Goal: Task Accomplishment & Management: Manage account settings

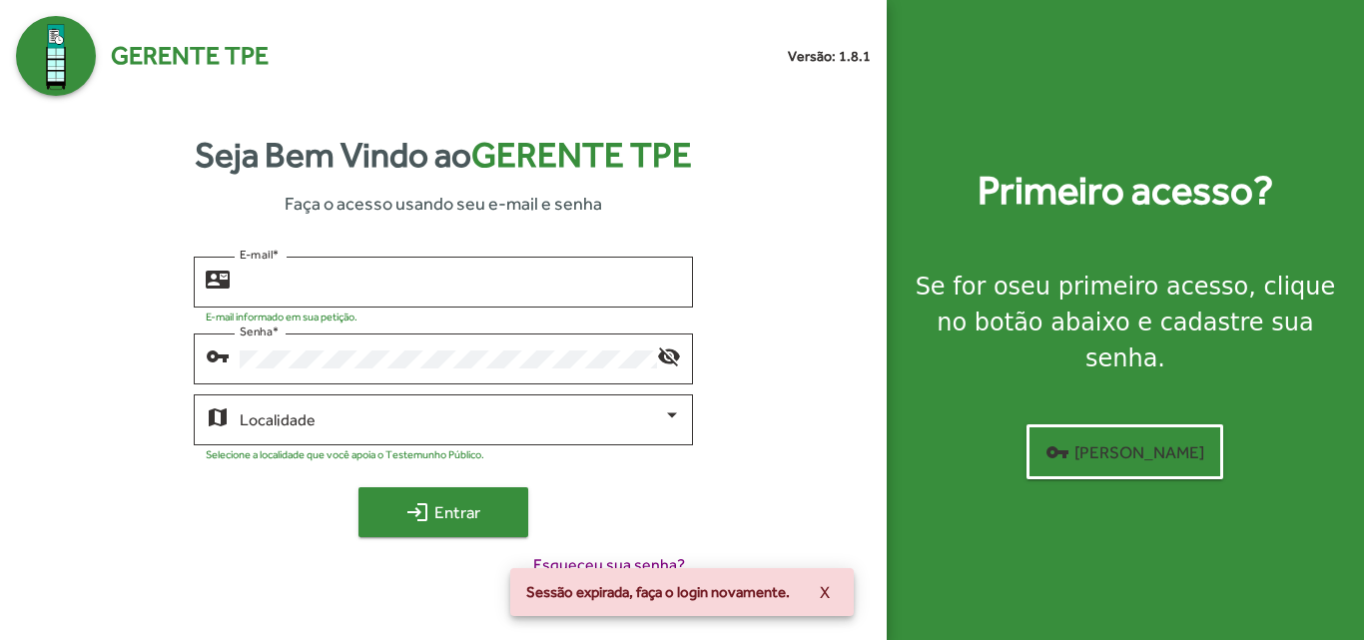
type input "**********"
click at [470, 515] on span "login Entrar" at bounding box center [444, 512] width 134 height 36
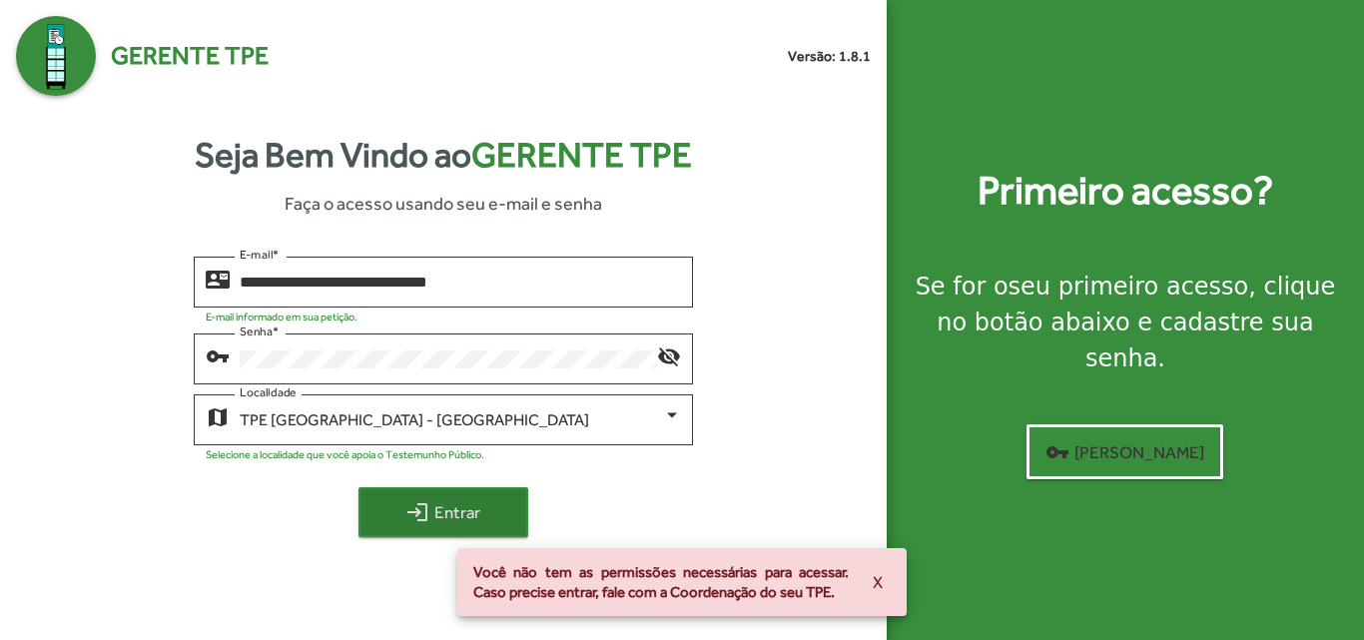
click at [448, 497] on span "login Entrar" at bounding box center [444, 512] width 134 height 36
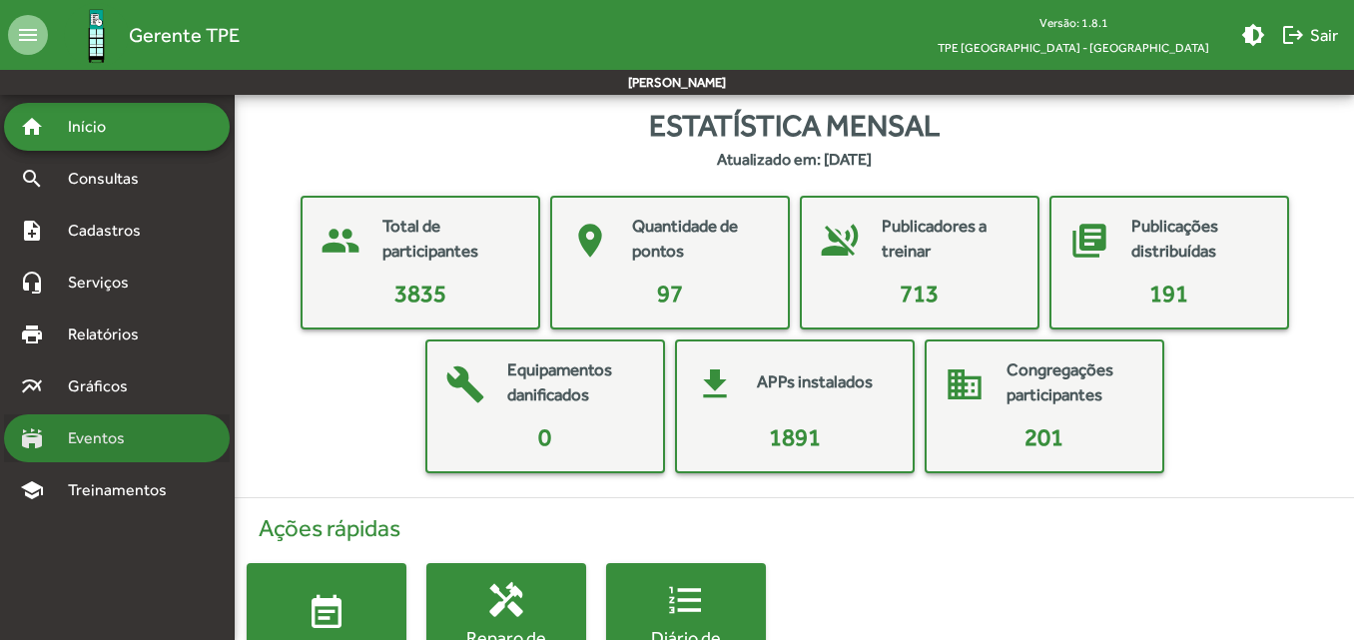
click at [98, 434] on span "Eventos" at bounding box center [104, 438] width 96 height 24
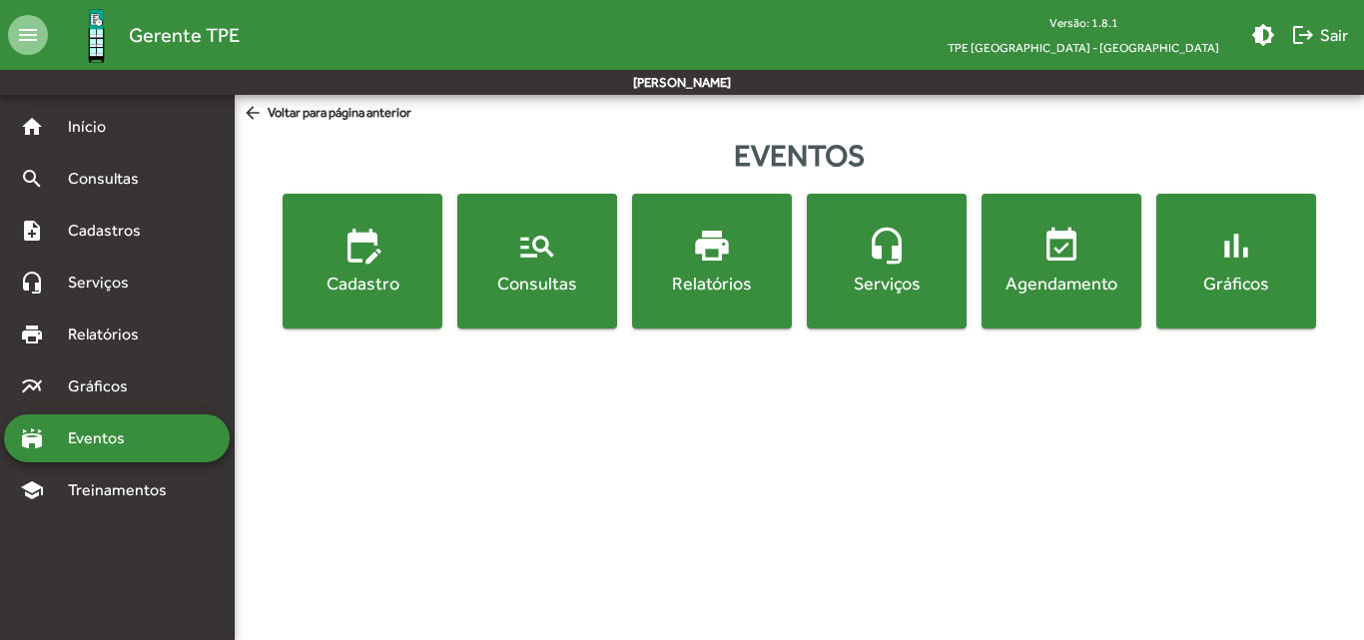
click at [348, 295] on div "Cadastro" at bounding box center [363, 283] width 152 height 25
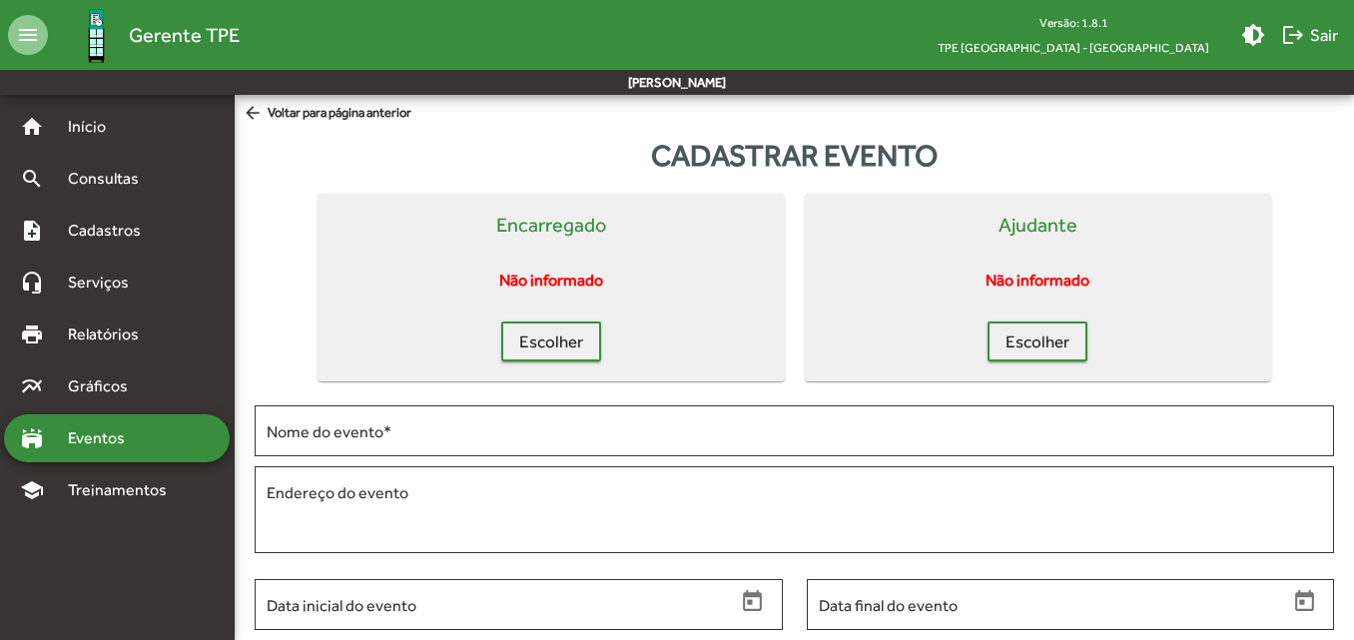
click at [112, 432] on span "Eventos" at bounding box center [104, 438] width 96 height 24
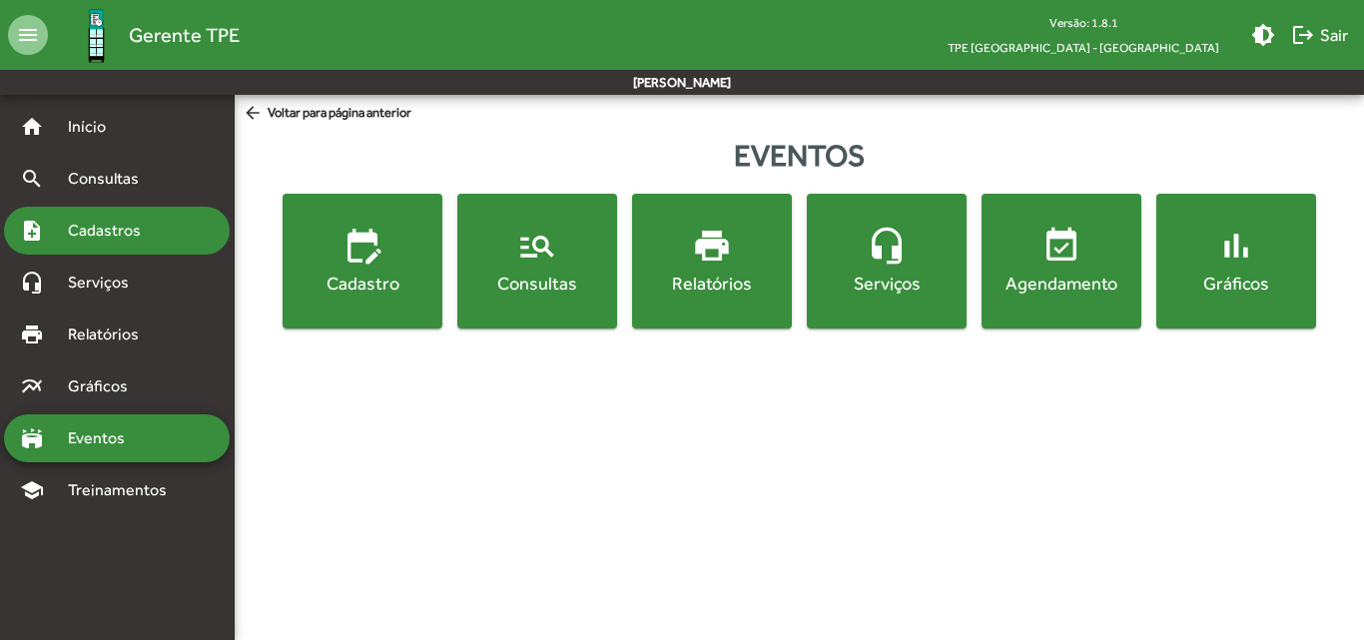
click at [113, 230] on span "Cadastros" at bounding box center [111, 231] width 111 height 24
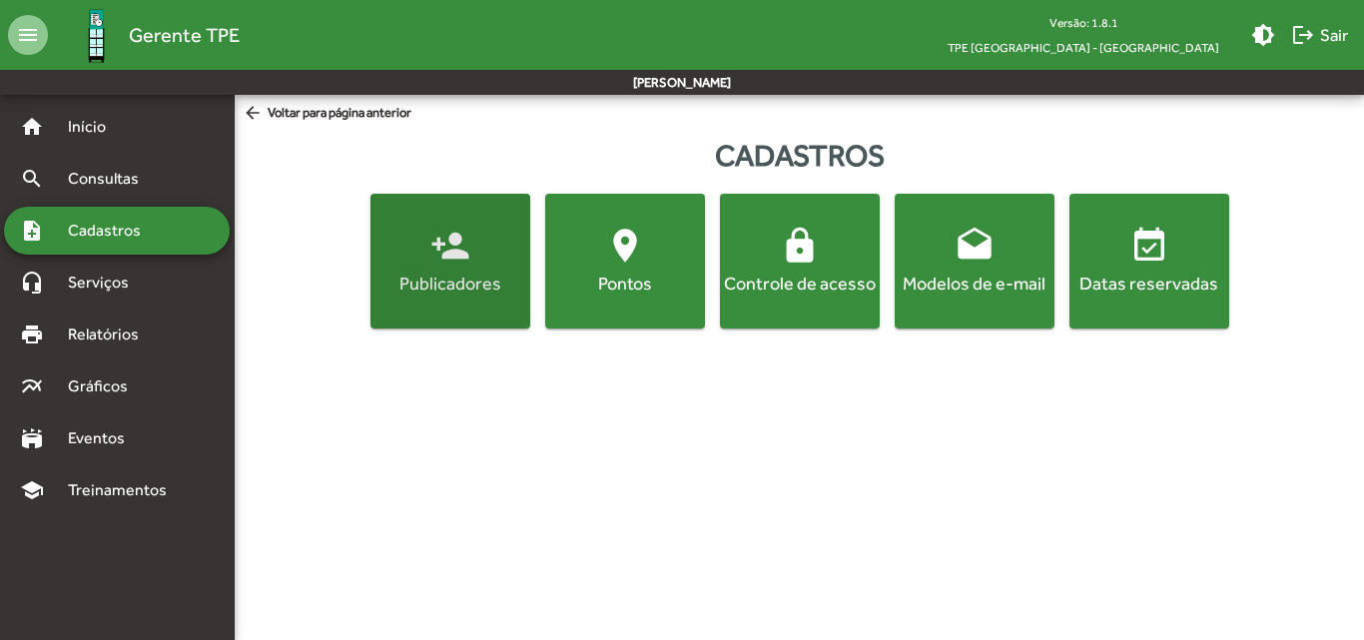
click at [425, 277] on div "Publicadores" at bounding box center [451, 283] width 152 height 25
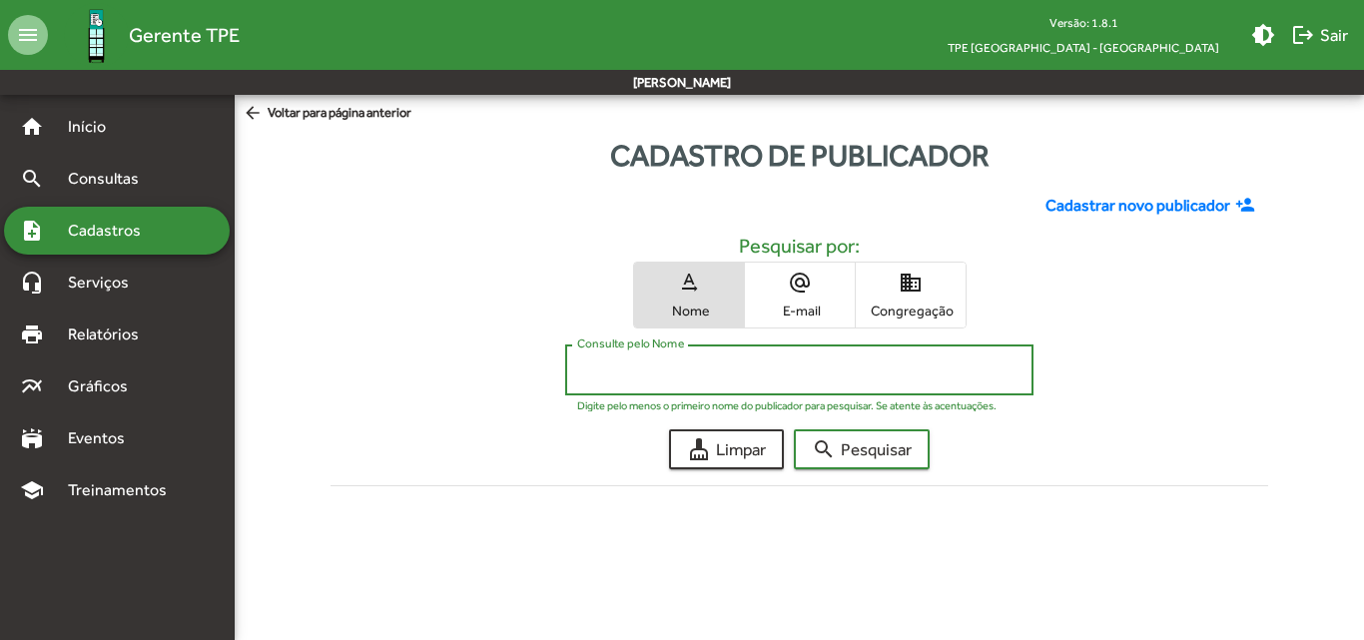
click at [675, 376] on input "Consulte pelo Nome" at bounding box center [799, 371] width 444 height 18
type input "********"
click at [794, 429] on button "search Pesquisar" at bounding box center [862, 449] width 136 height 40
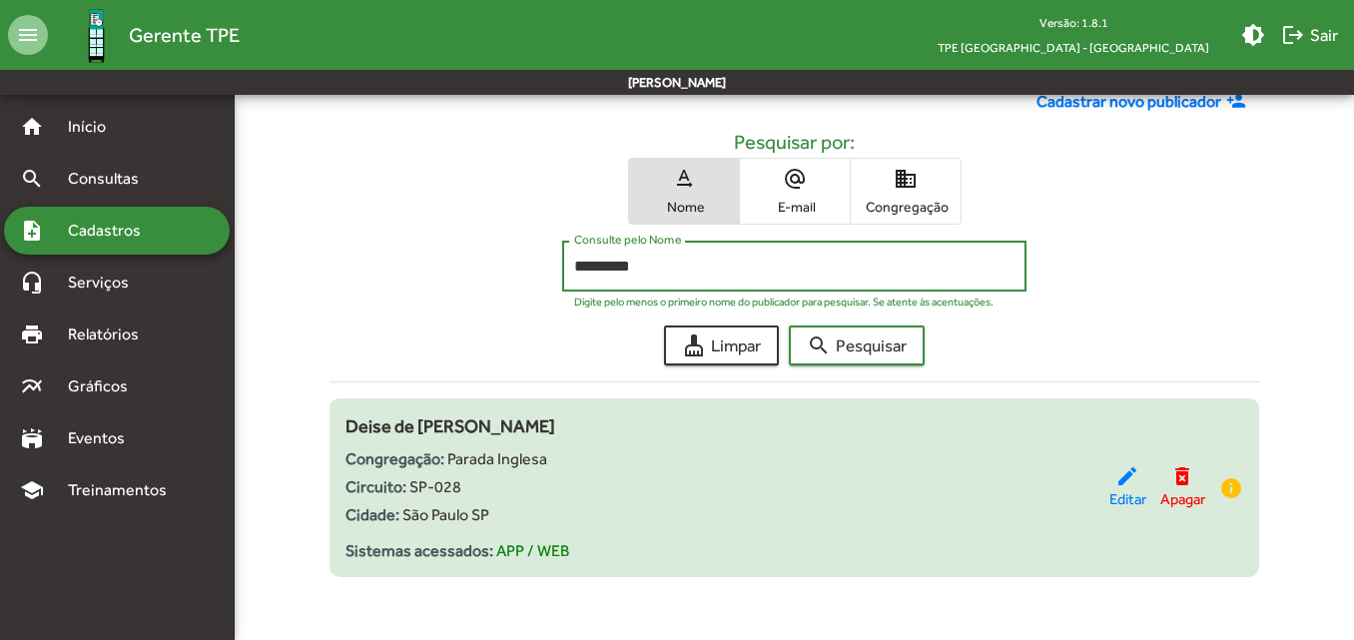
scroll to position [105, 0]
drag, startPoint x: 551, startPoint y: 458, endPoint x: 443, endPoint y: 468, distance: 108.3
click at [443, 468] on div "Congregação: Parada Inglesa" at bounding box center [727, 458] width 763 height 24
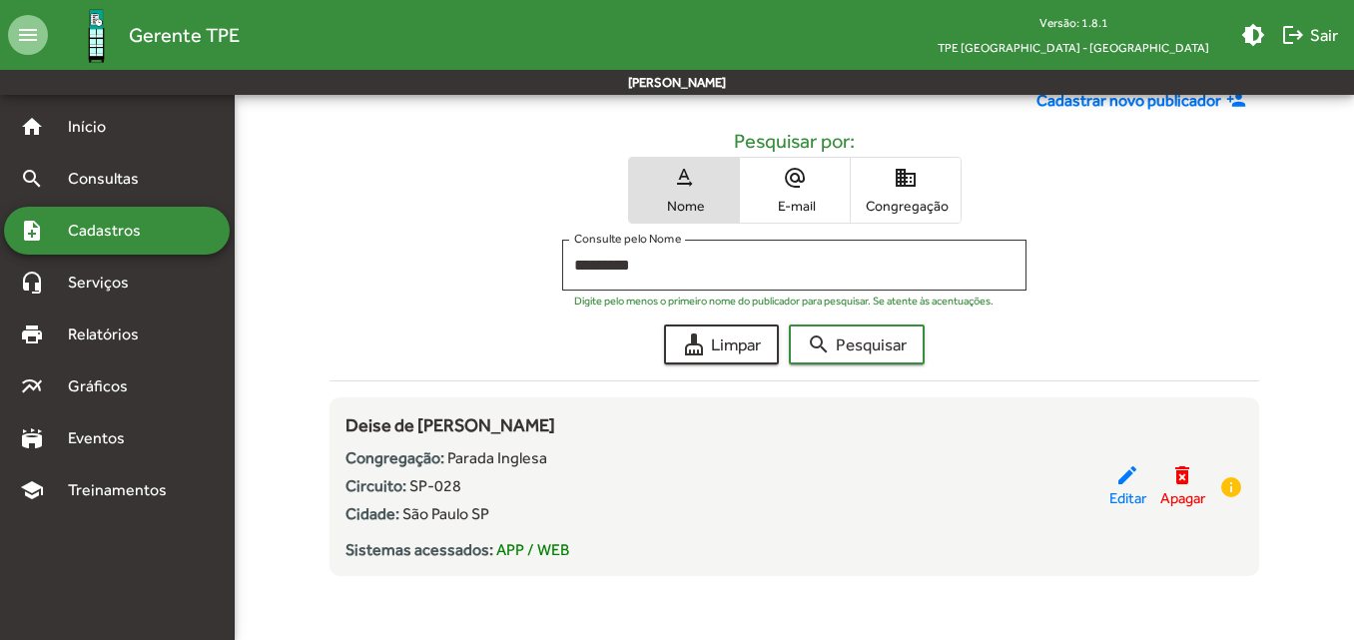
click at [370, 285] on div "******** Consulte pelo Nome Digite pelo menos o primeiro nome do publicador par…" at bounding box center [794, 270] width 929 height 61
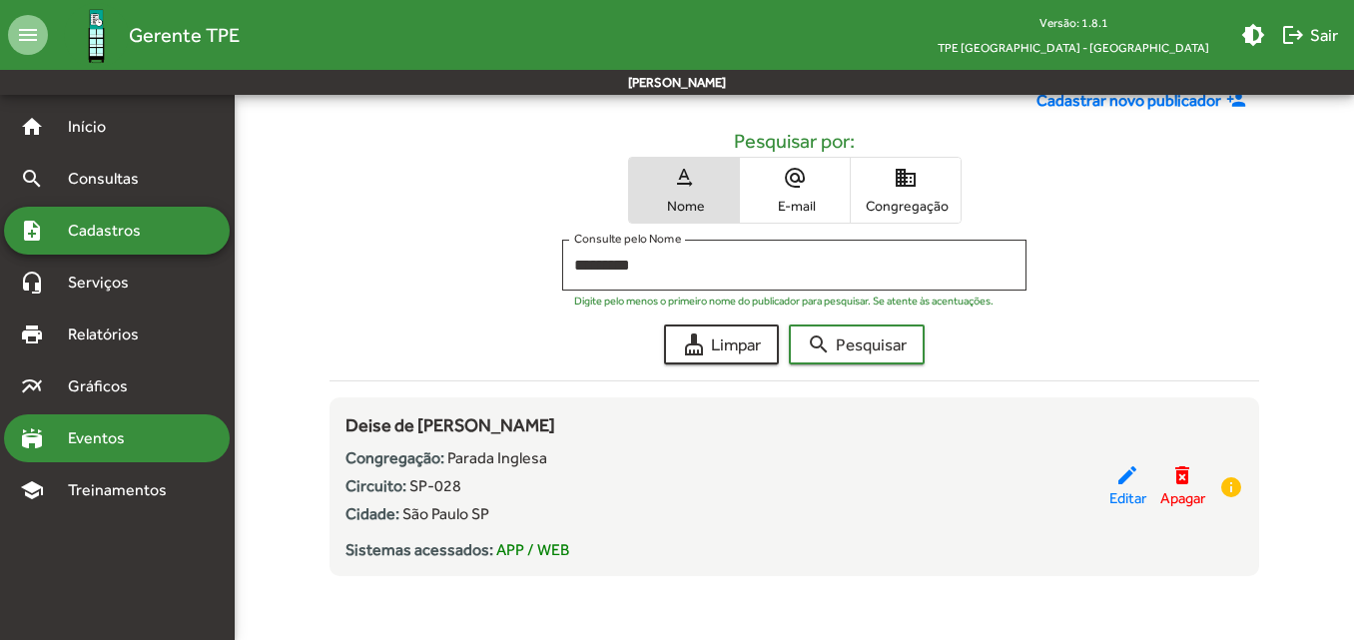
click at [97, 452] on div "stadium Eventos" at bounding box center [117, 438] width 226 height 48
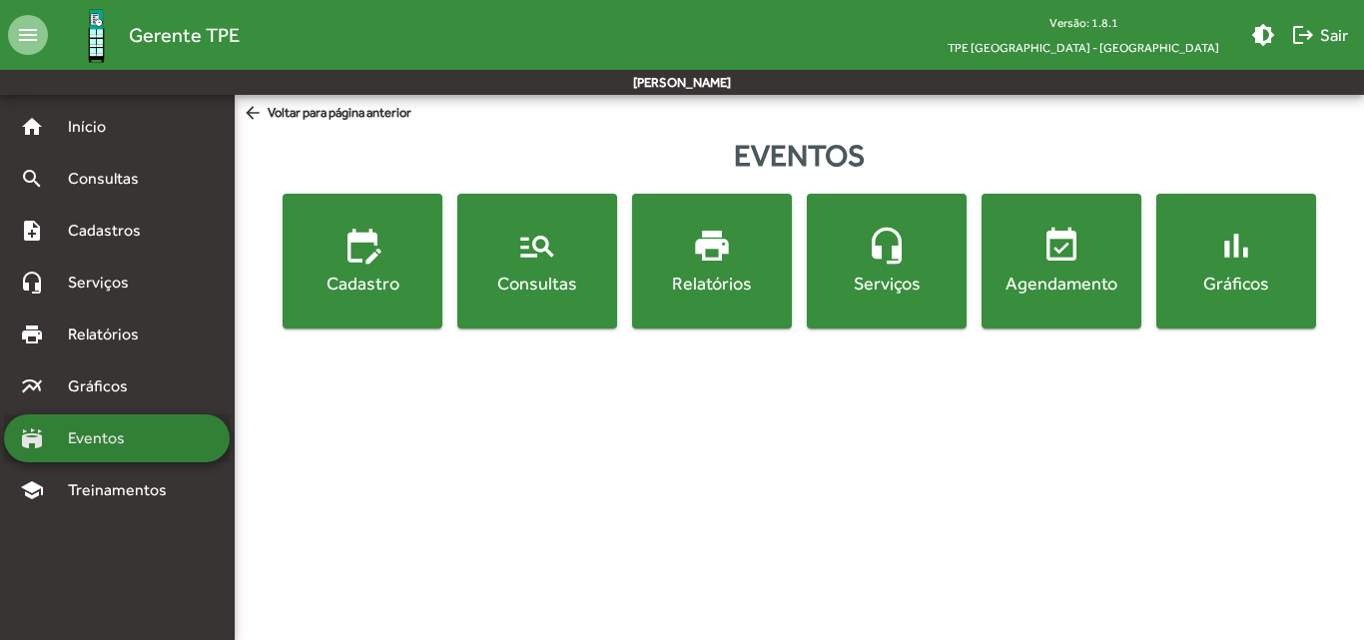
click at [143, 433] on span "Eventos" at bounding box center [104, 438] width 96 height 24
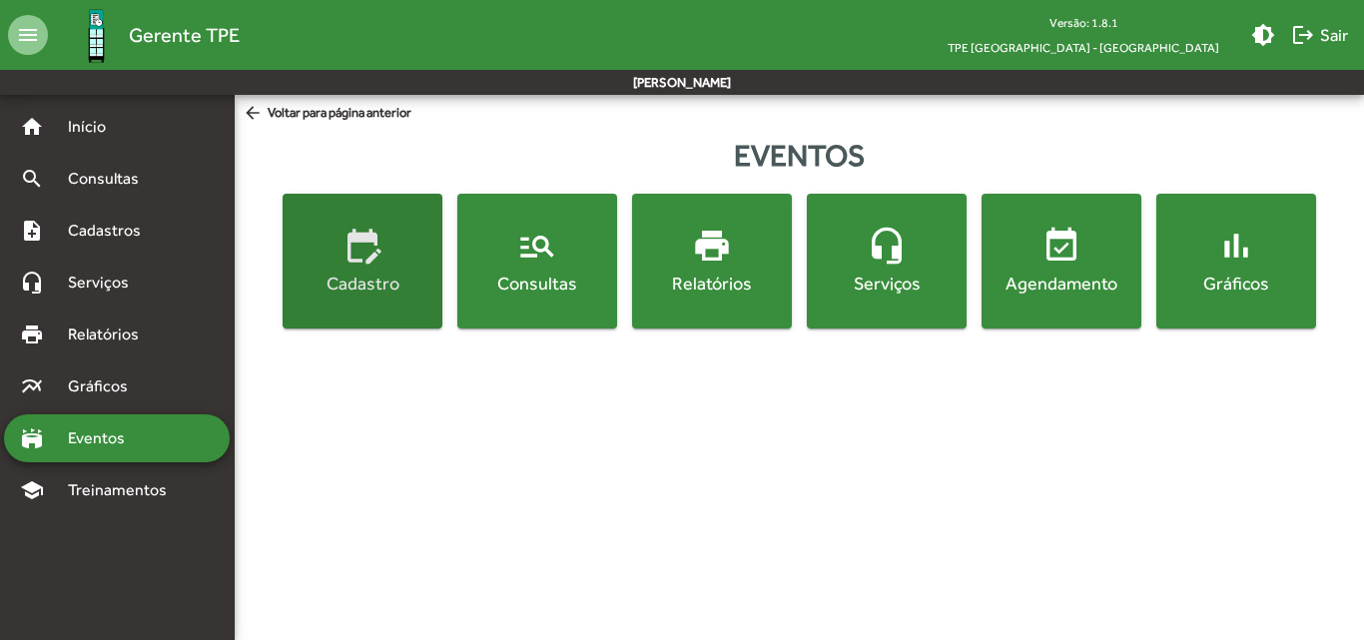
click at [426, 311] on button "edit_calendar Cadastro" at bounding box center [363, 261] width 160 height 135
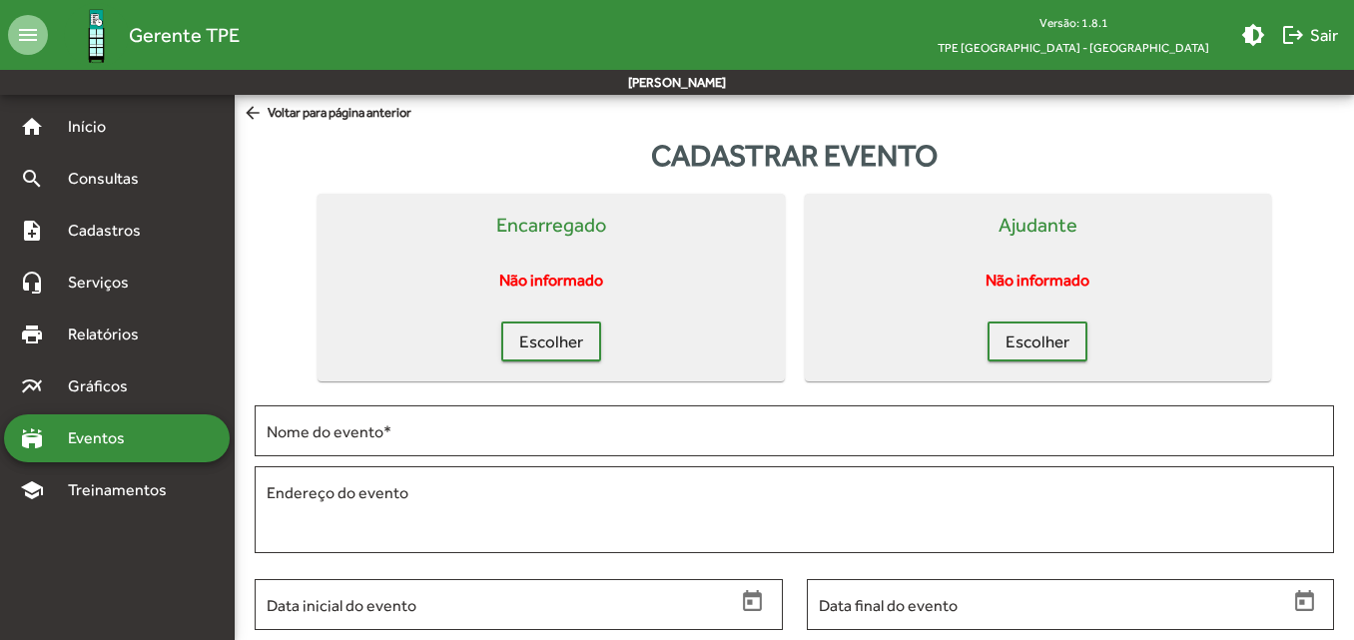
click at [172, 442] on div "stadium Eventos" at bounding box center [117, 438] width 226 height 48
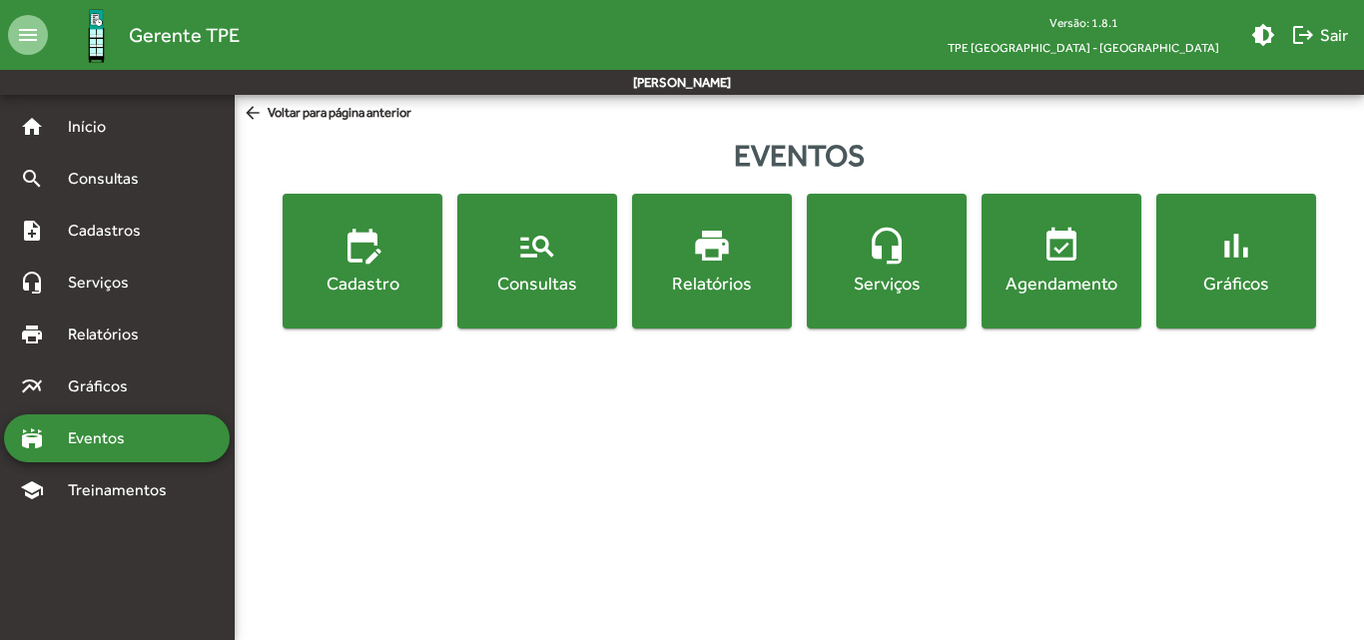
click at [576, 307] on button "manage_search Consultas" at bounding box center [537, 261] width 160 height 135
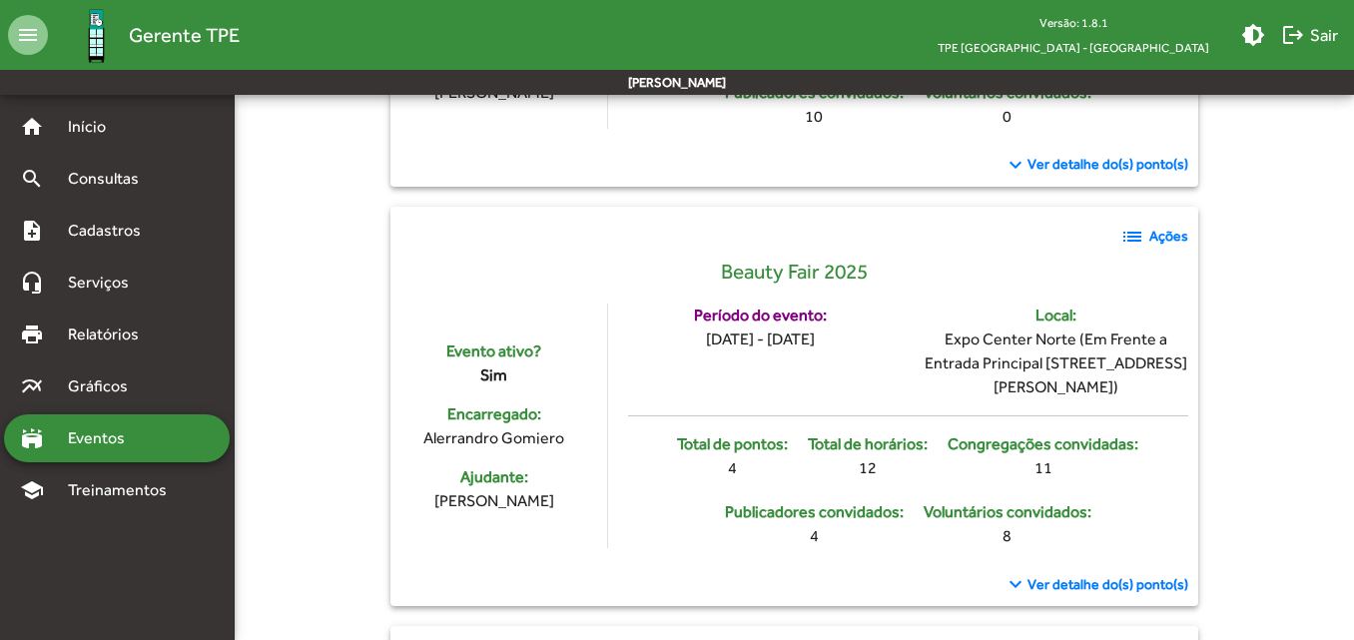
scroll to position [4288, 0]
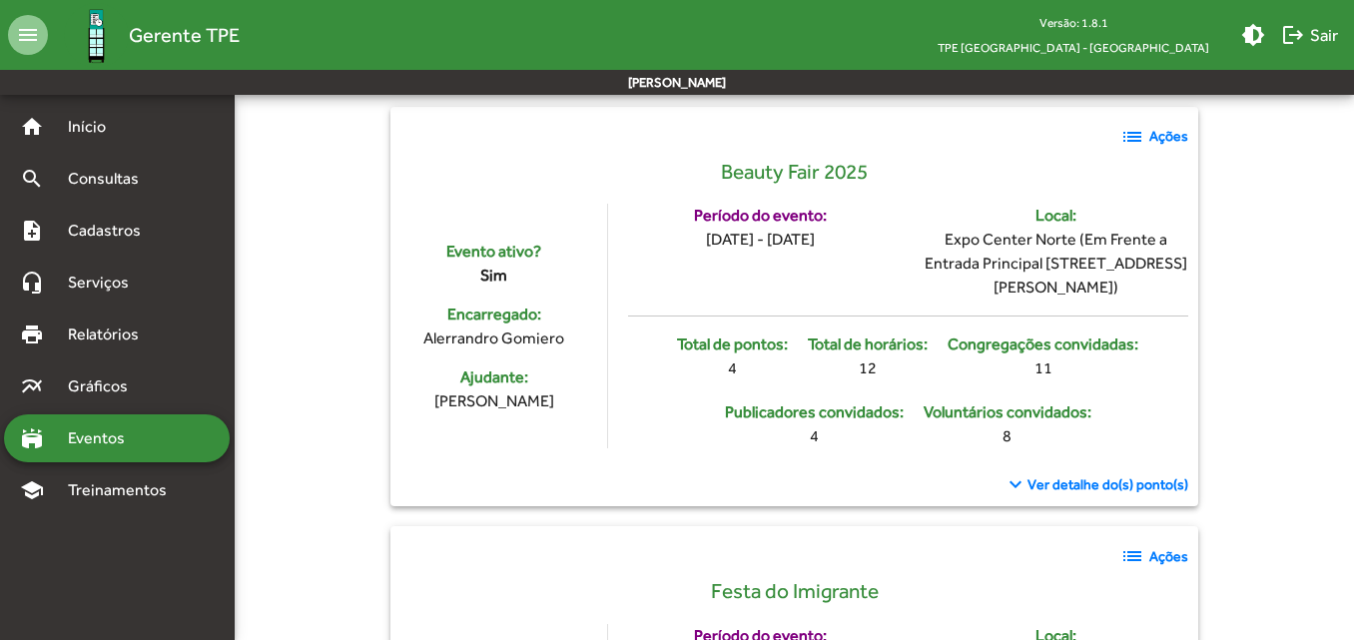
click at [1134, 149] on mat-icon "list" at bounding box center [1133, 137] width 24 height 24
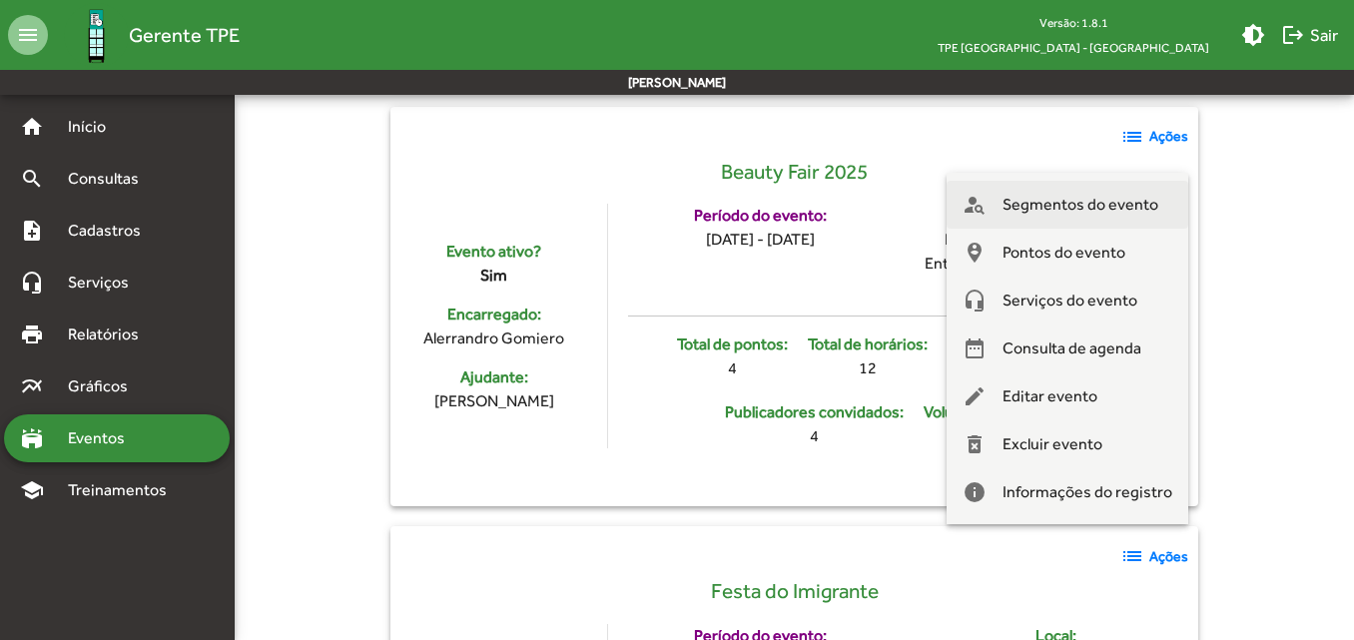
click at [1051, 214] on span "Segmentos do evento" at bounding box center [1081, 205] width 156 height 48
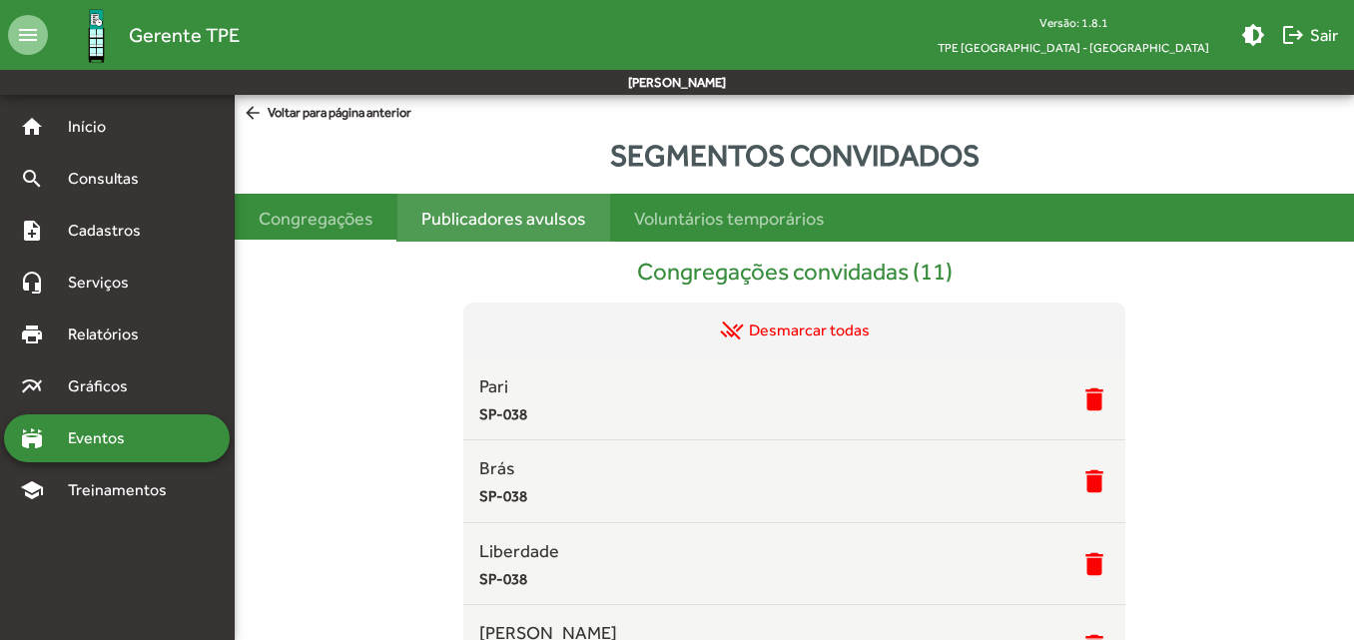
click at [556, 212] on div "Publicadores avulsos" at bounding box center [503, 218] width 165 height 27
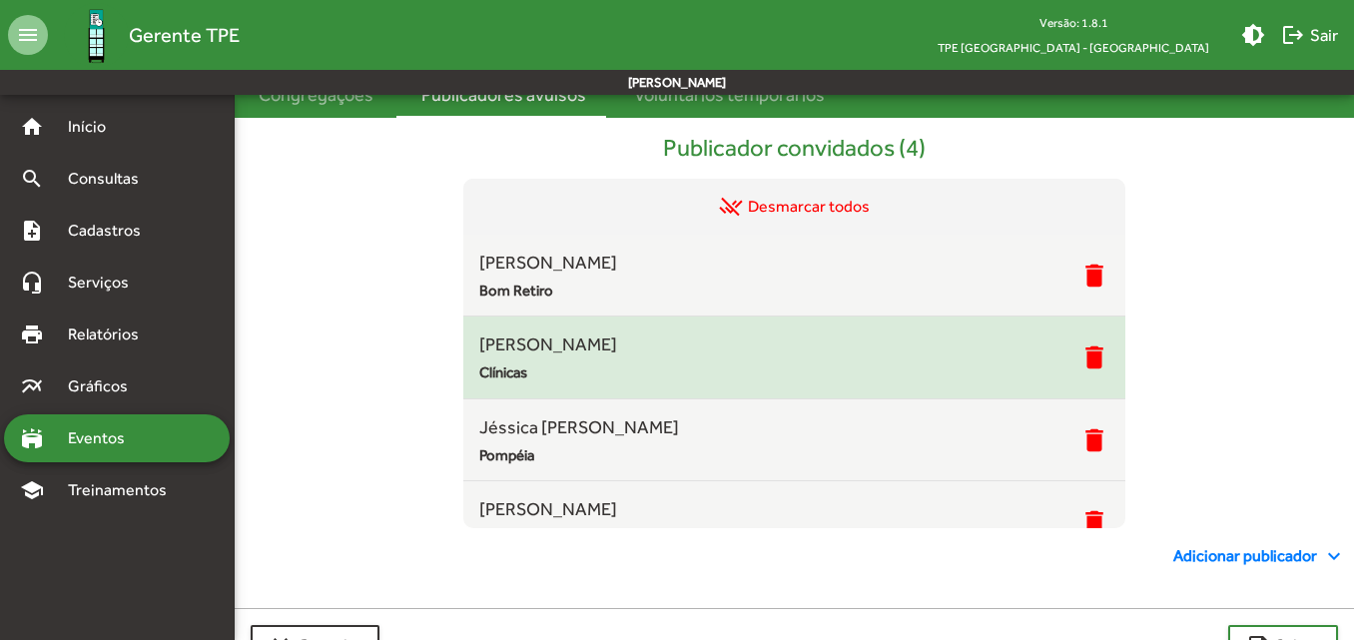
scroll to position [89, 0]
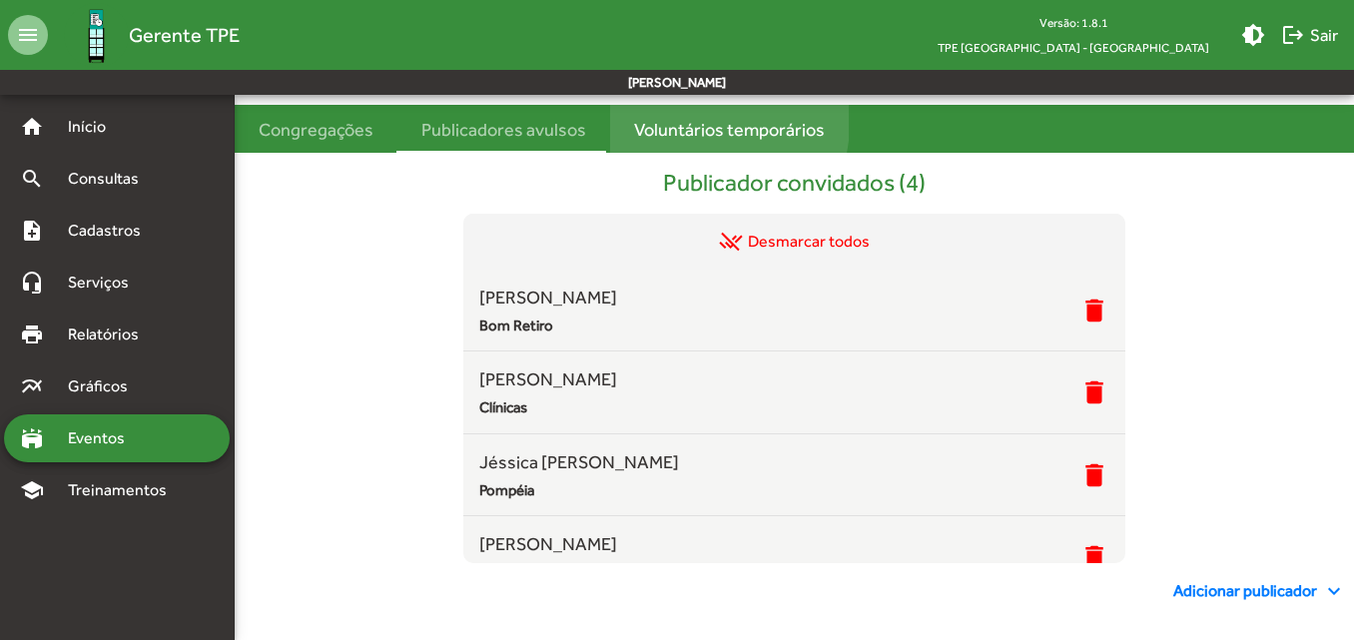
click at [690, 123] on div "Voluntários temporários" at bounding box center [729, 129] width 191 height 27
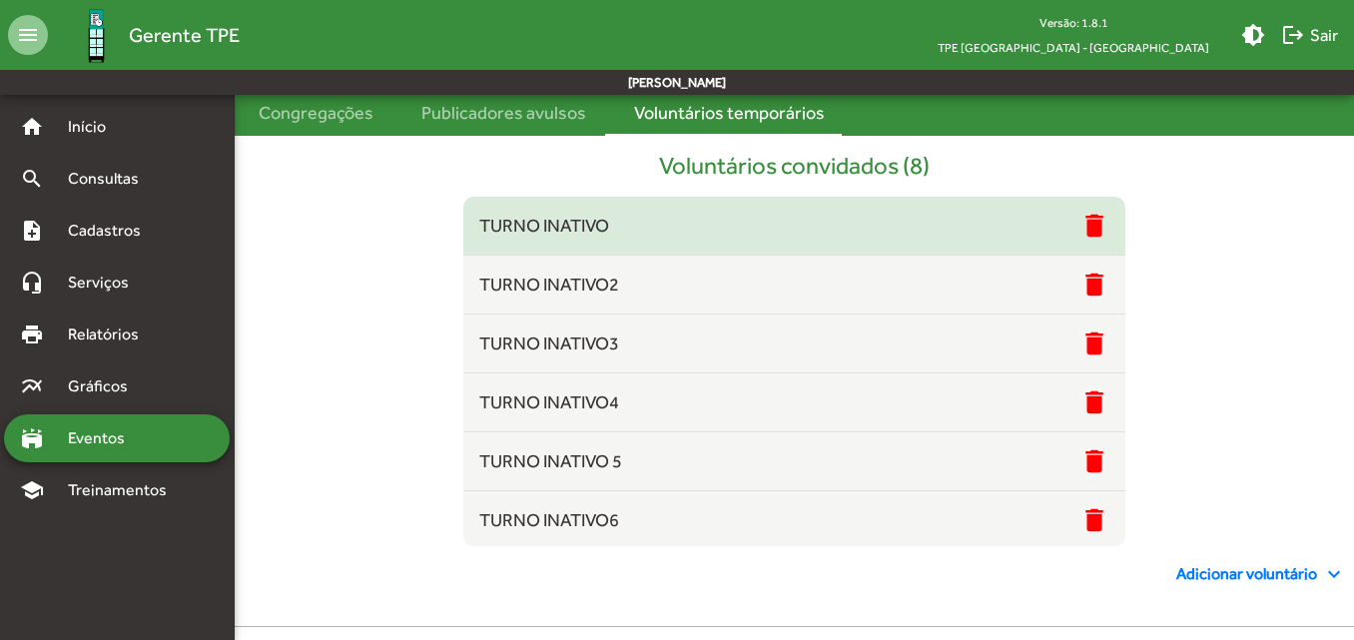
scroll to position [0, 0]
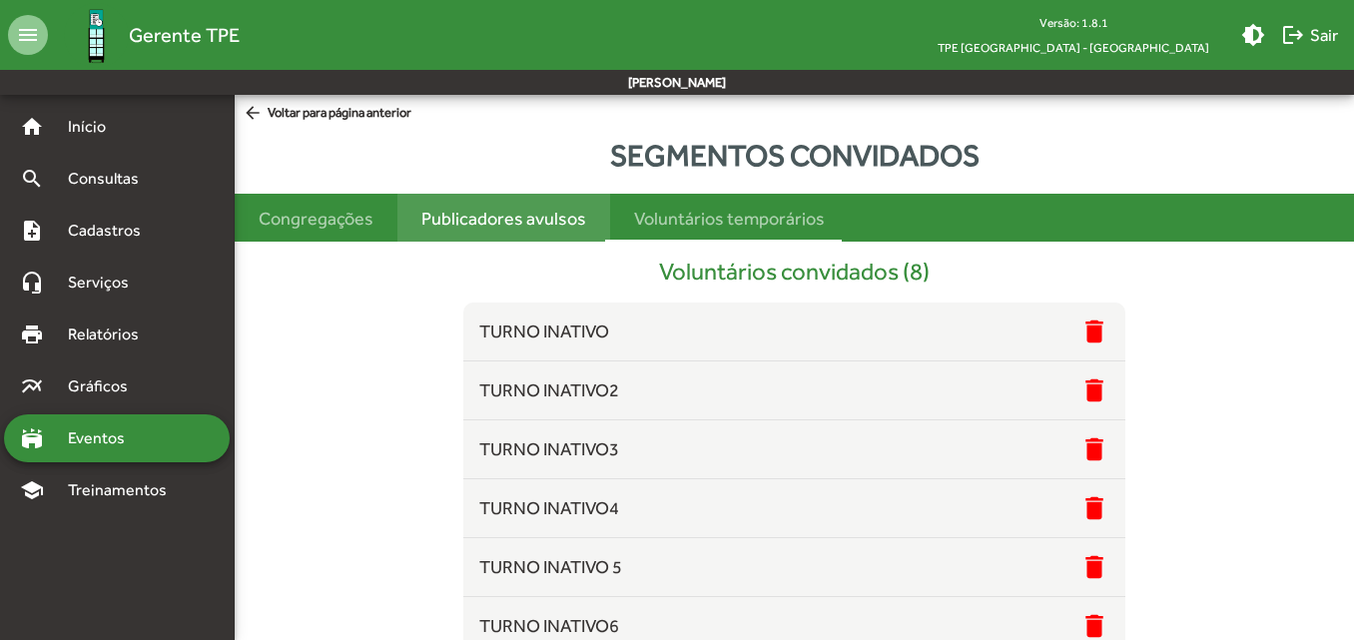
click at [550, 226] on div "Publicadores avulsos" at bounding box center [503, 218] width 165 height 27
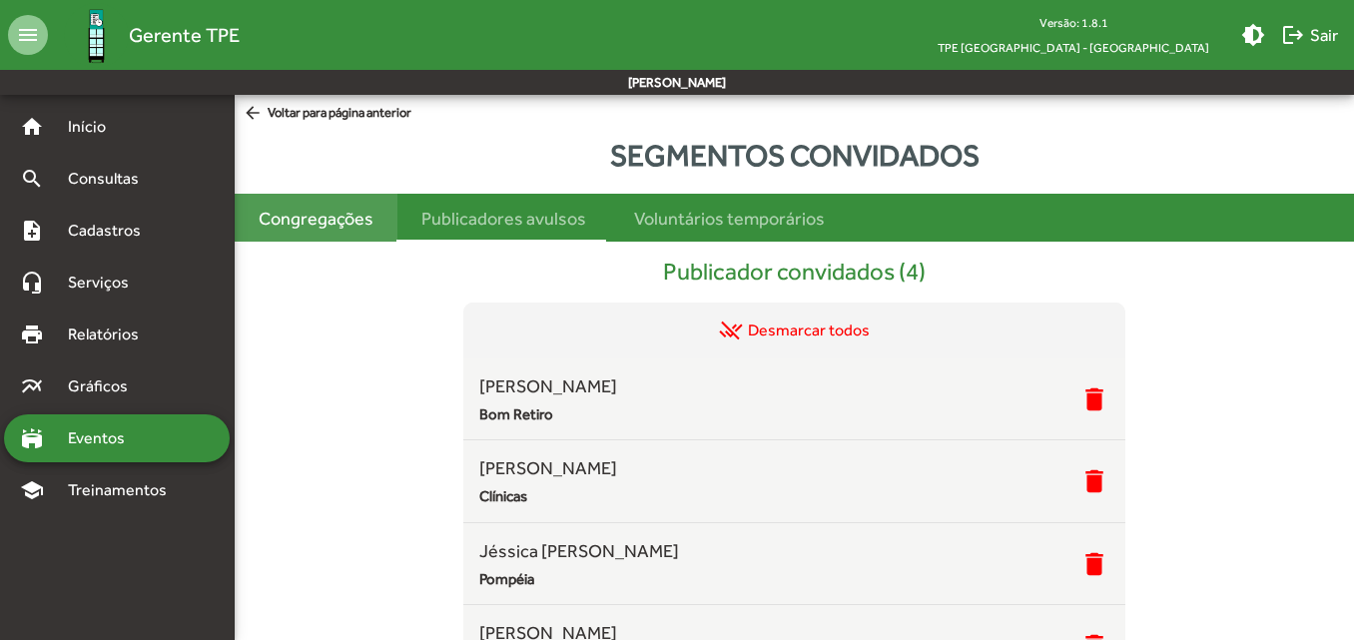
click at [335, 222] on div "Congregações" at bounding box center [316, 218] width 115 height 27
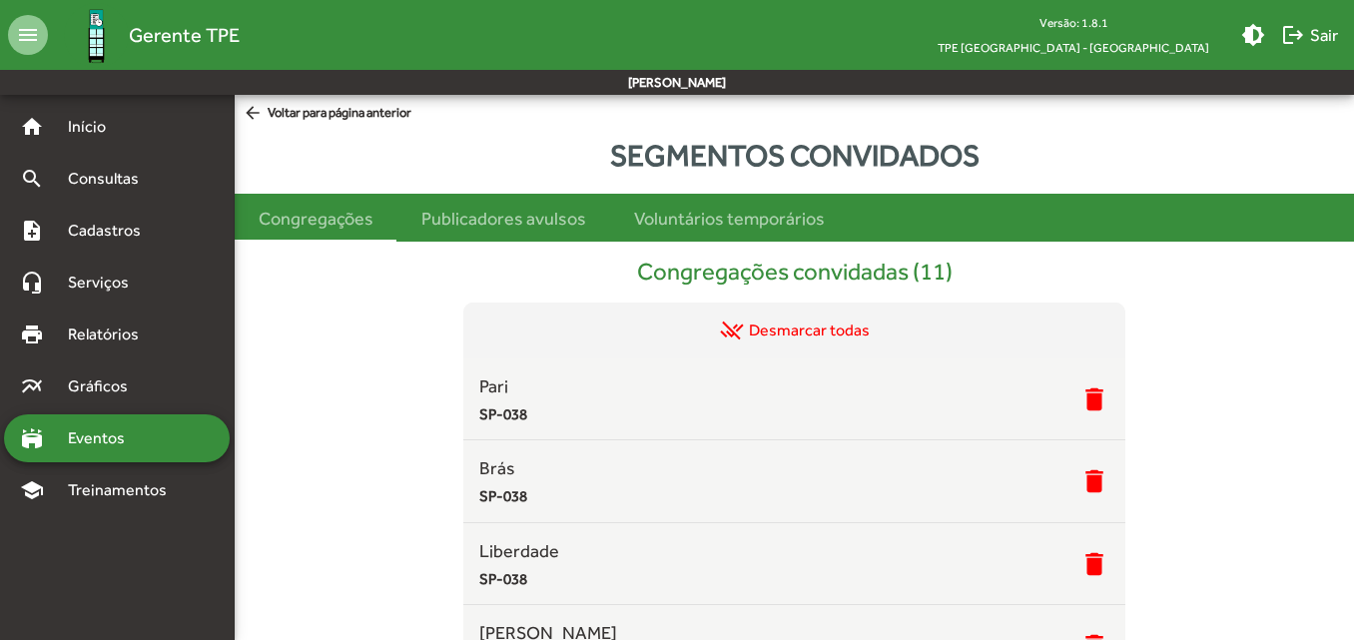
click at [94, 445] on span "Eventos" at bounding box center [104, 438] width 96 height 24
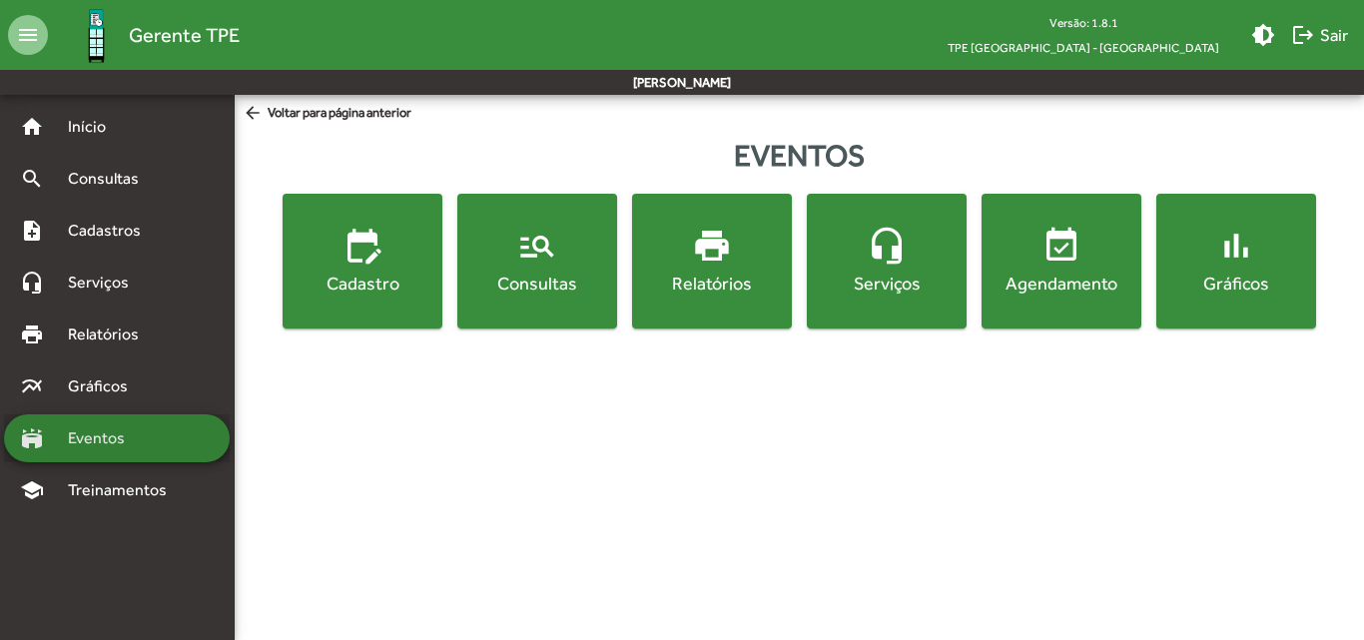
click at [191, 434] on div "stadium Eventos" at bounding box center [117, 438] width 226 height 48
click at [47, 437] on link "stadium Eventos" at bounding box center [72, 438] width 105 height 24
